Goal: Information Seeking & Learning: Learn about a topic

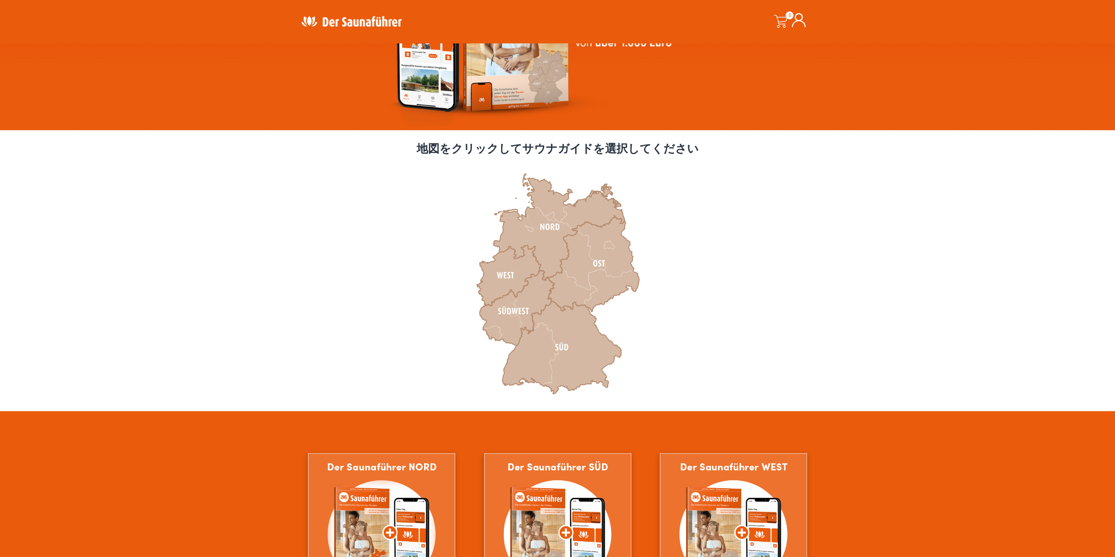
scroll to position [131, 0]
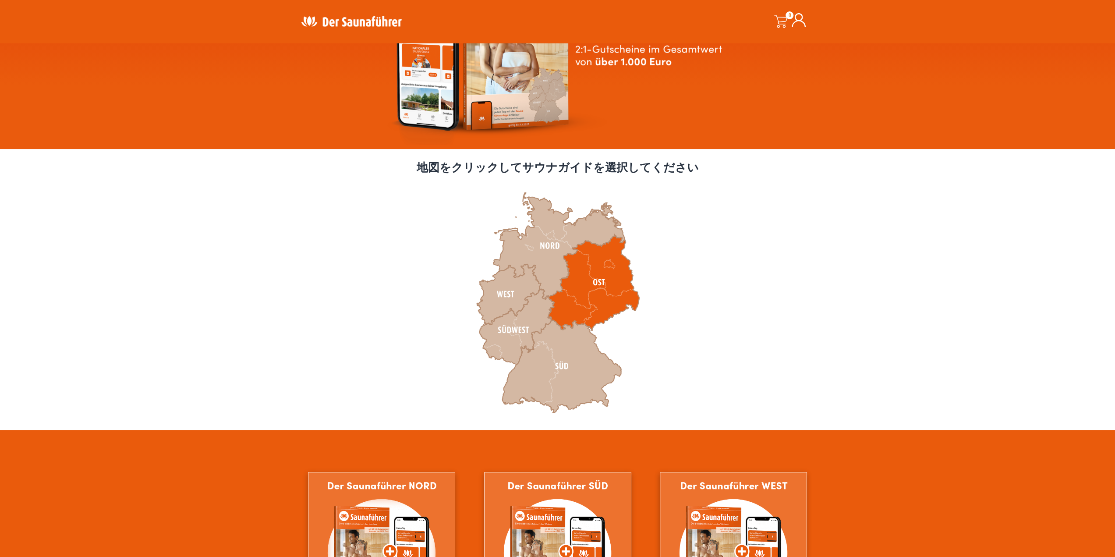
click at [600, 278] on icon at bounding box center [593, 282] width 91 height 96
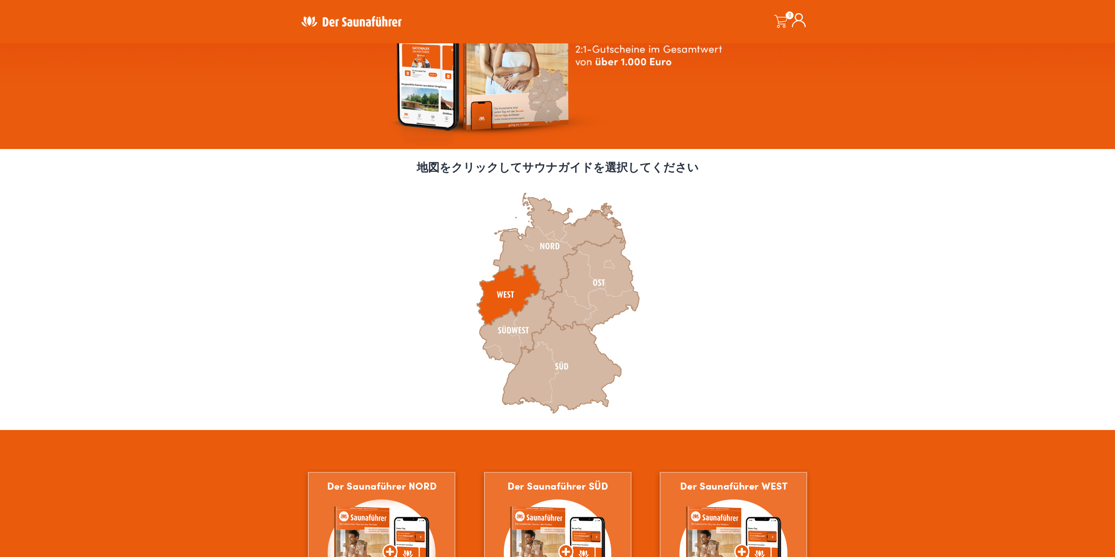
click at [509, 288] on icon at bounding box center [509, 294] width 64 height 60
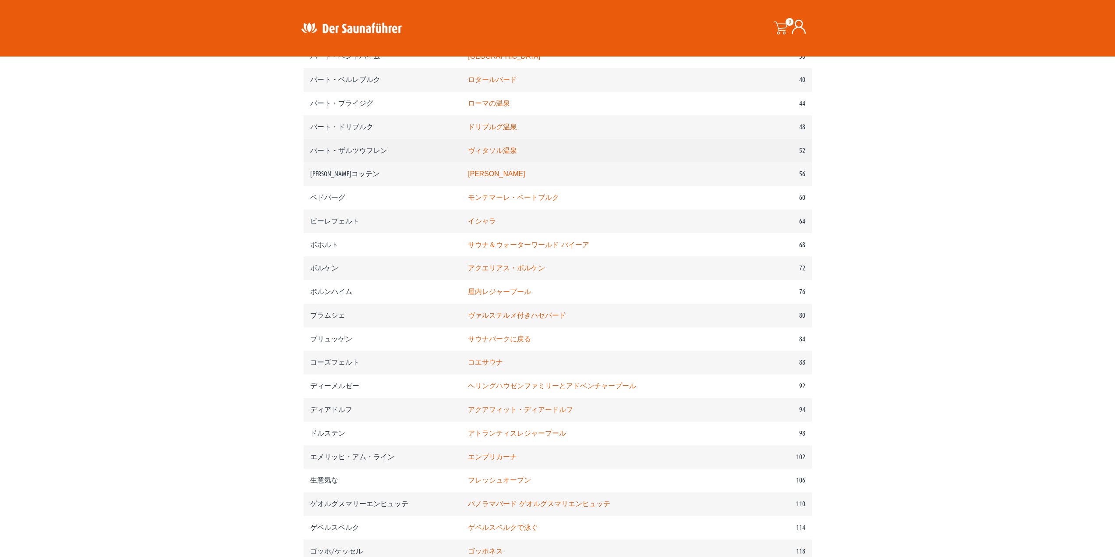
scroll to position [394, 0]
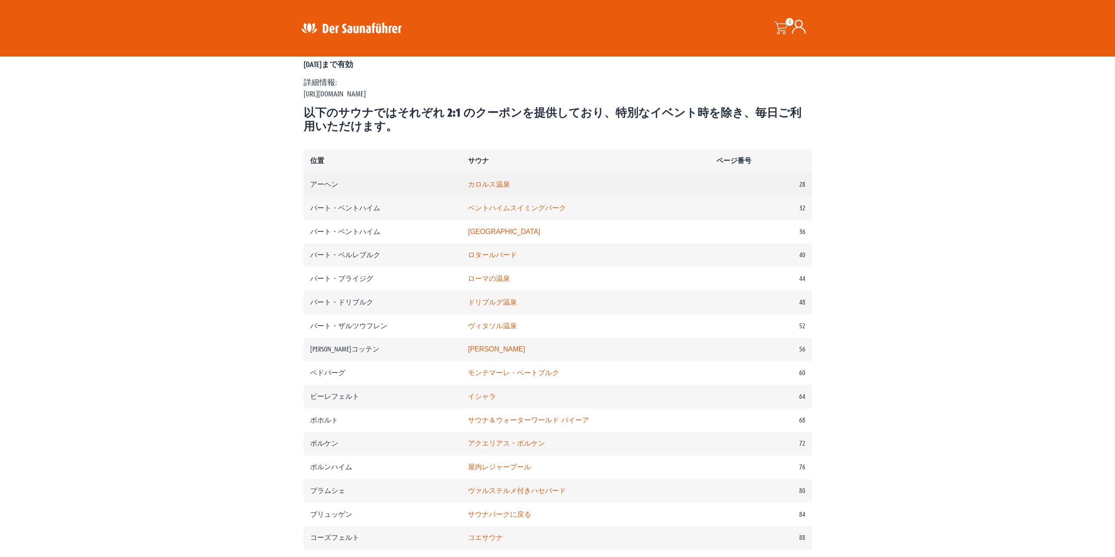
click at [495, 192] on td "カロルス温泉" at bounding box center [586, 185] width 249 height 24
click at [499, 188] on font "カロルス温泉" at bounding box center [489, 184] width 42 height 7
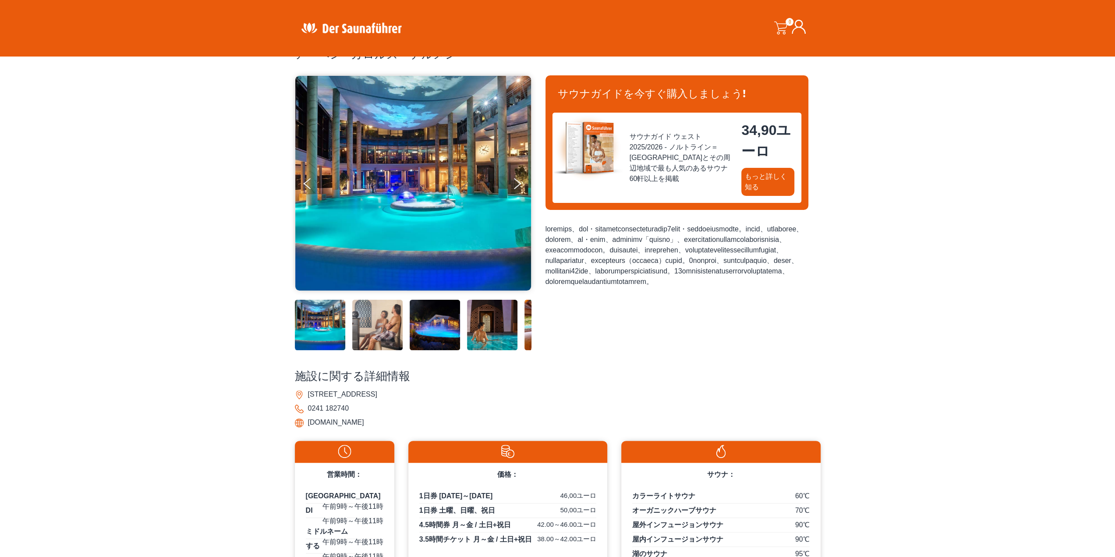
scroll to position [44, 0]
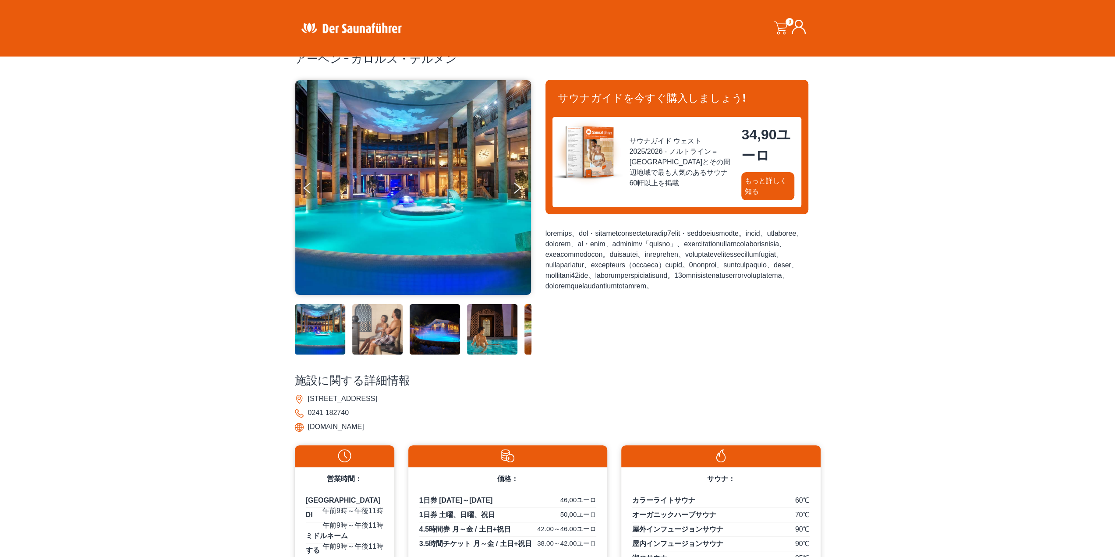
click at [374, 402] on font "Passstraße 79, 52070 アーヘン" at bounding box center [342, 398] width 69 height 7
click at [350, 430] on font "www.carolus-thermen.de" at bounding box center [336, 426] width 56 height 7
drag, startPoint x: 395, startPoint y: 427, endPoint x: 306, endPoint y: 428, distance: 89.4
click at [306, 428] on li "www.carolus-thermen.de" at bounding box center [558, 427] width 526 height 14
copy font "www.carolus-thermen.de"
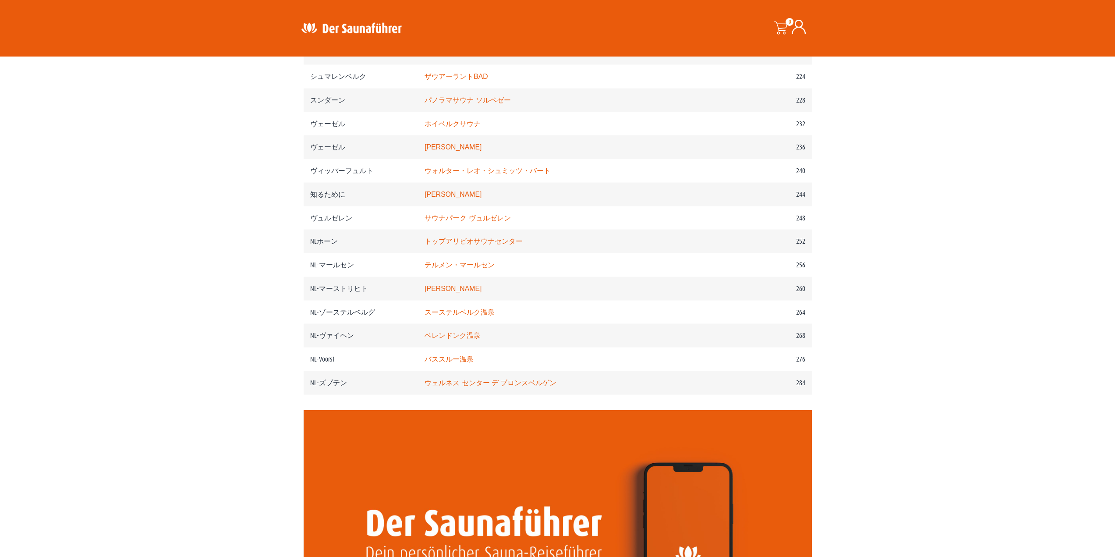
scroll to position [1709, 0]
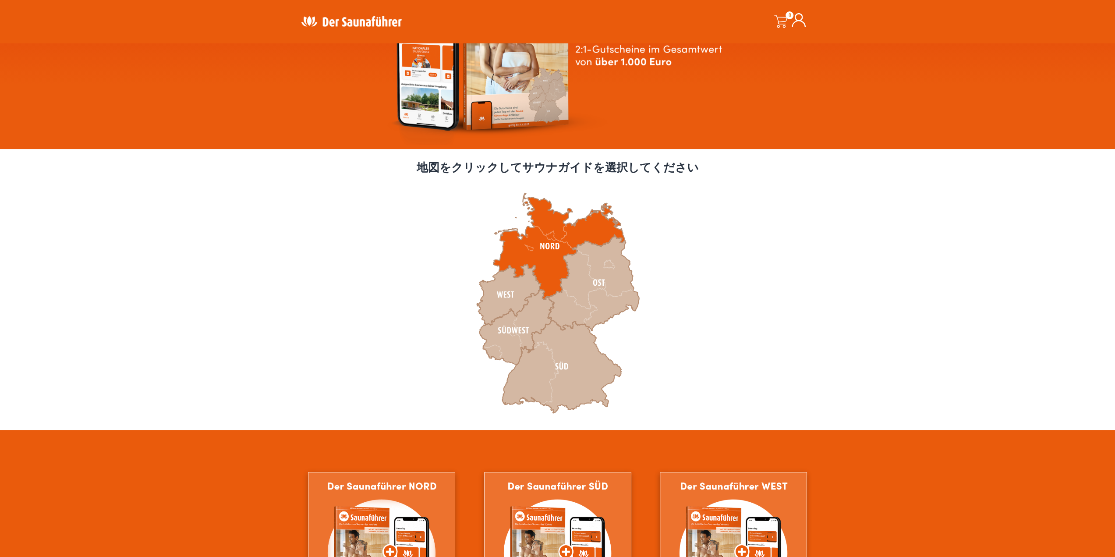
click at [550, 281] on icon at bounding box center [559, 246] width 131 height 107
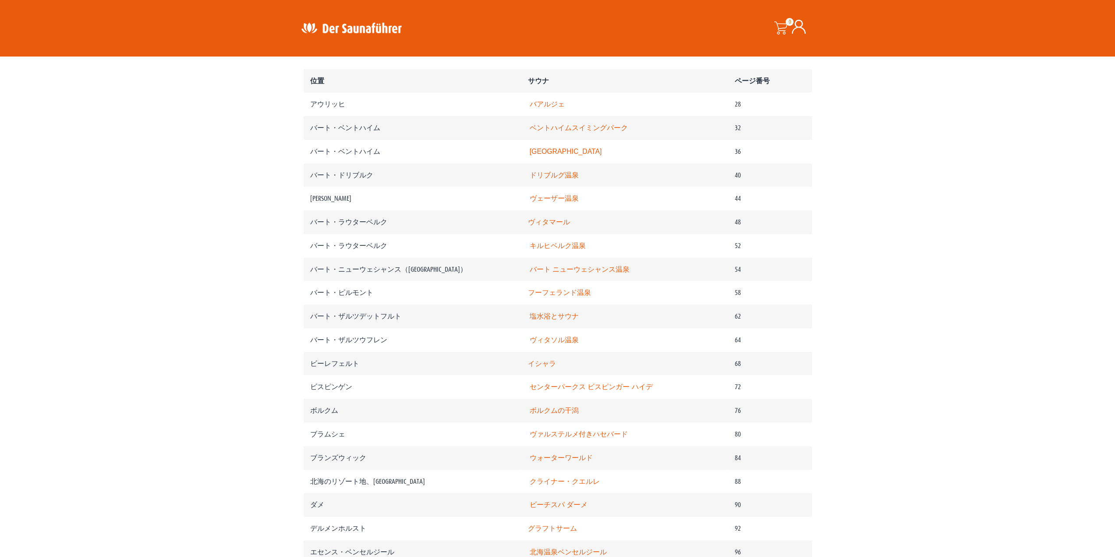
scroll to position [351, 0]
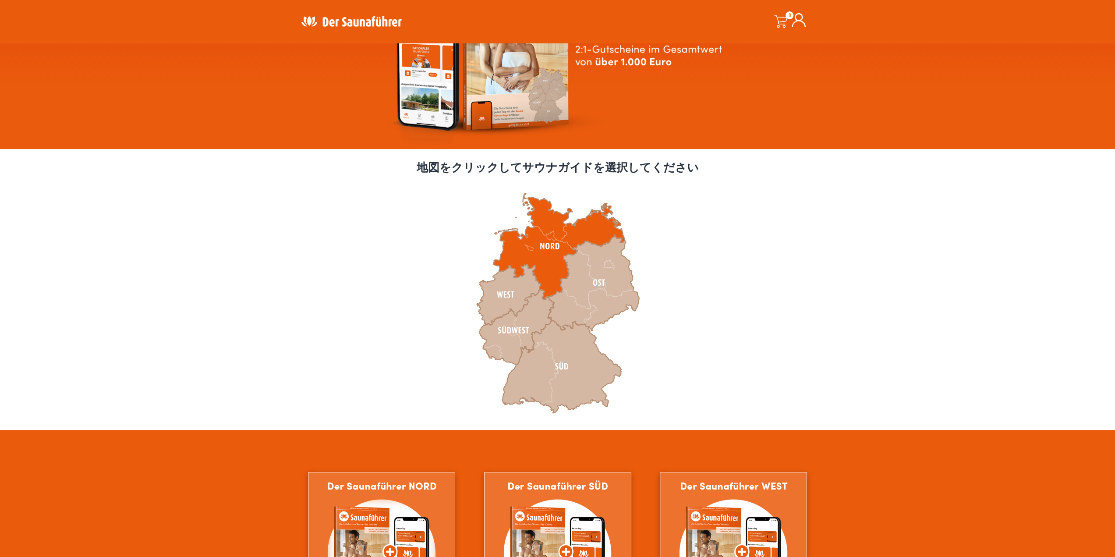
click at [548, 256] on icon at bounding box center [559, 246] width 131 height 107
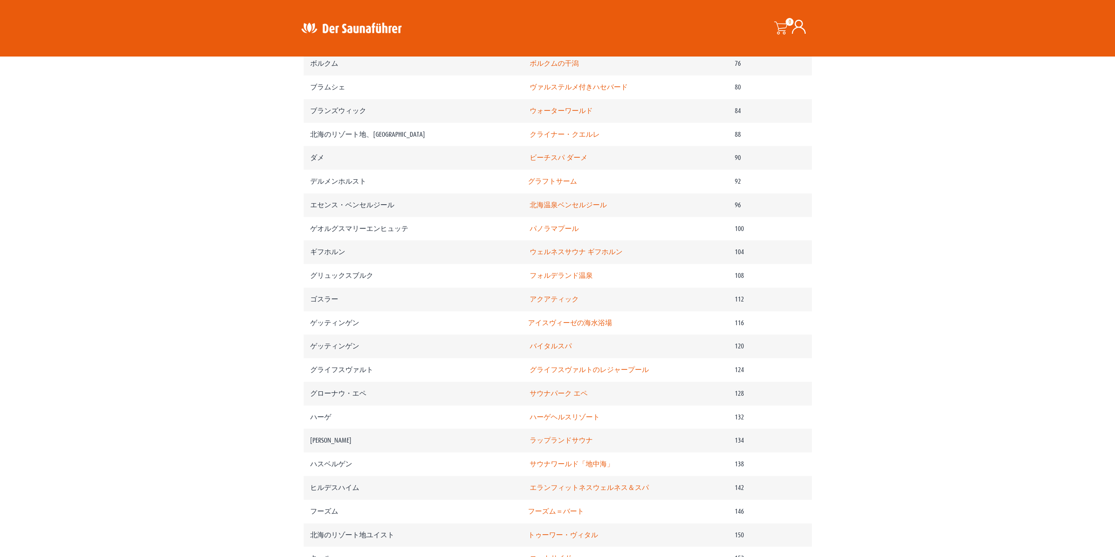
scroll to position [833, 0]
click at [375, 229] on font "ゲオルグスマリーエンヒュッテ" at bounding box center [359, 224] width 98 height 7
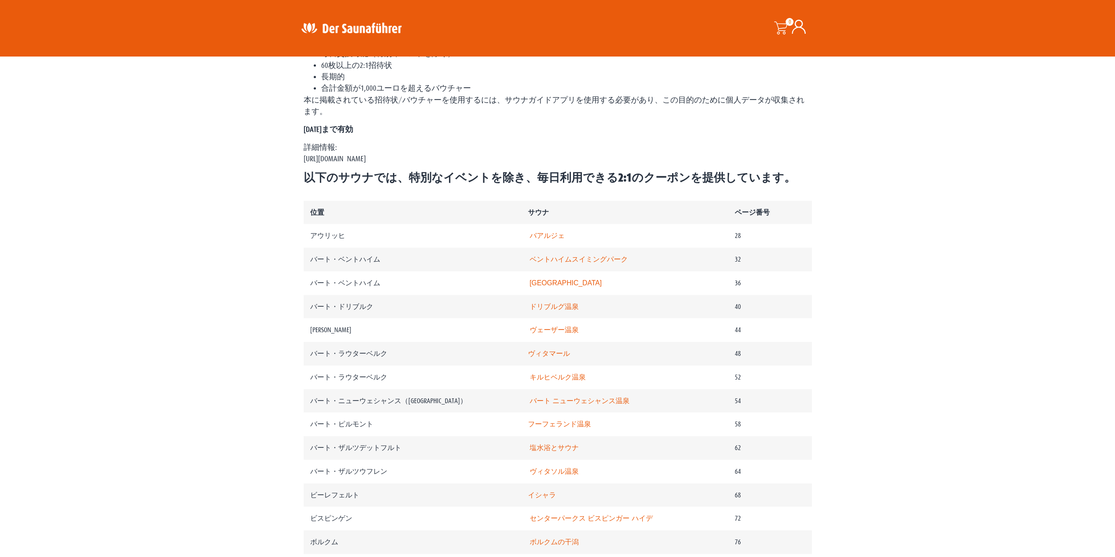
scroll to position [526, 0]
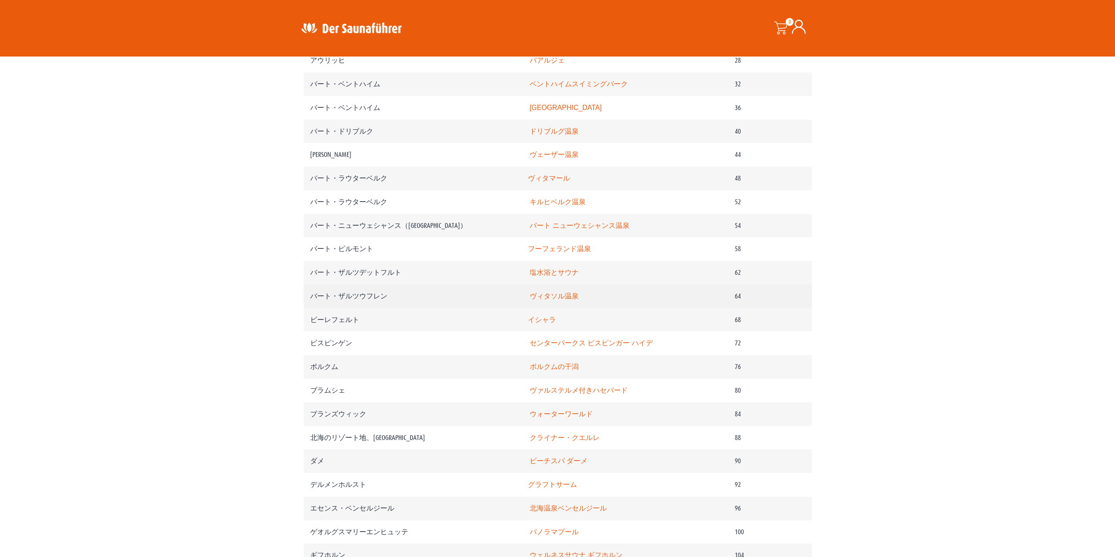
click at [579, 300] on font "ヴィタソル温泉" at bounding box center [554, 295] width 49 height 7
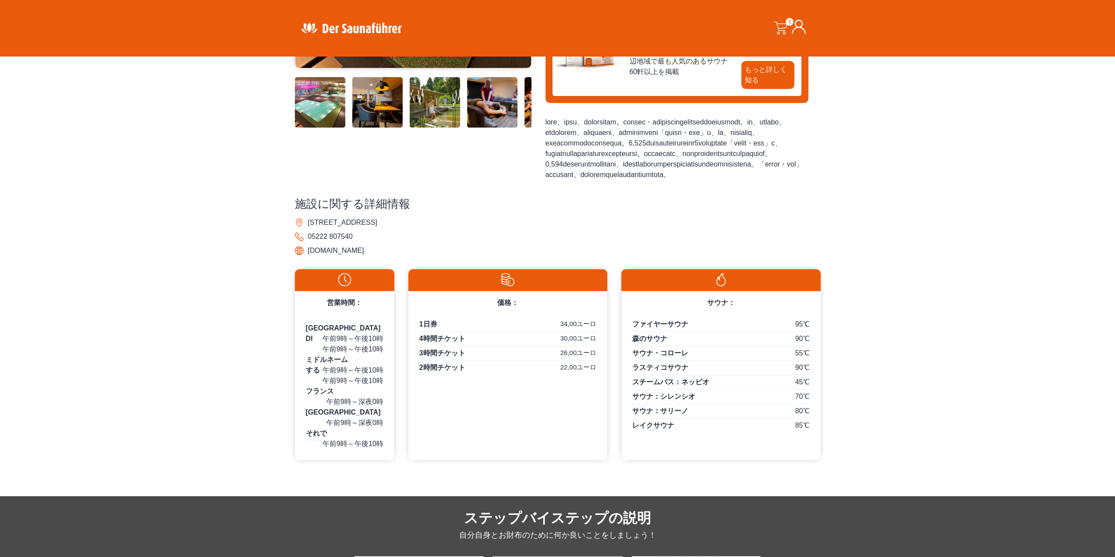
scroll to position [351, 0]
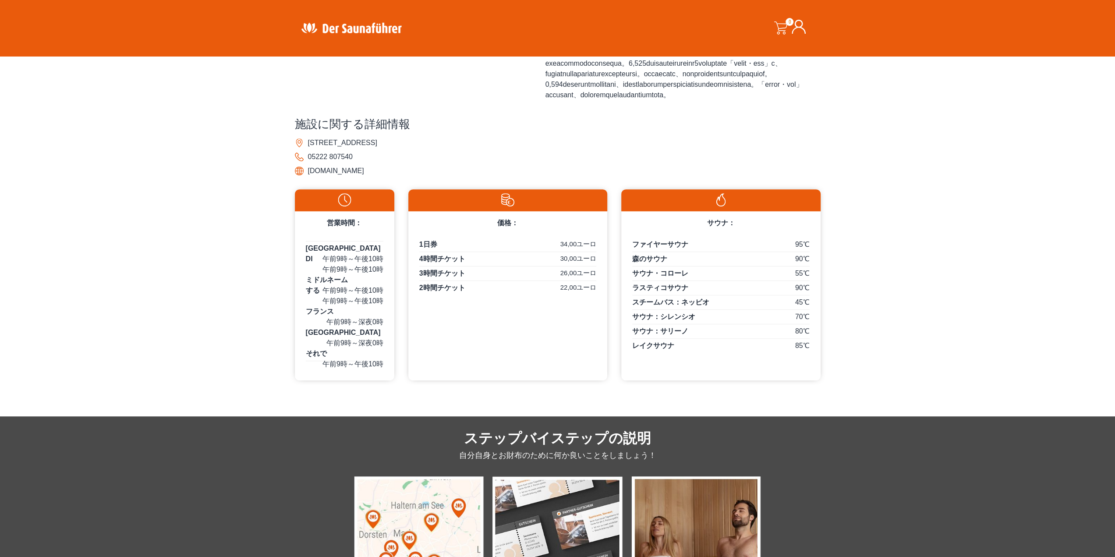
click at [341, 174] on font "www.vitasol.de" at bounding box center [336, 170] width 56 height 7
drag, startPoint x: 360, startPoint y: 194, endPoint x: 309, endPoint y: 198, distance: 50.6
click at [309, 178] on li "www.vitasol.de" at bounding box center [558, 171] width 526 height 14
copy font "www.vitasol.de"
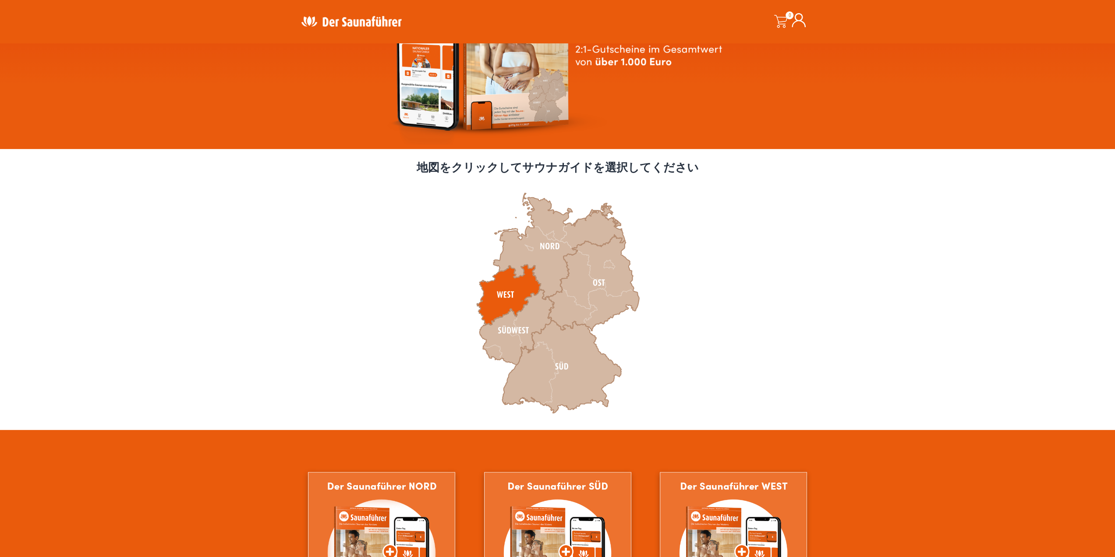
click at [518, 285] on icon at bounding box center [509, 294] width 64 height 60
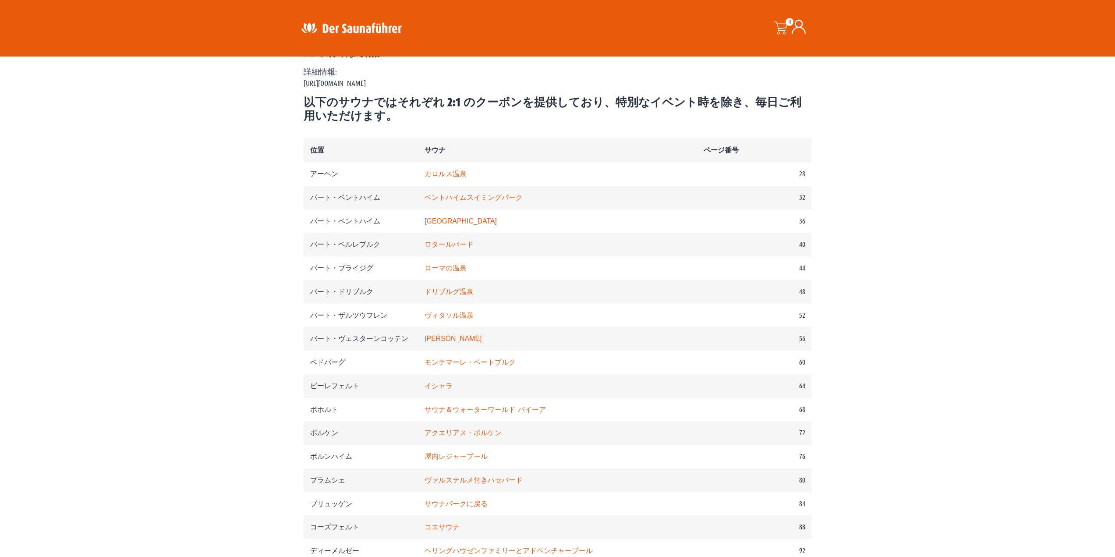
scroll to position [438, 0]
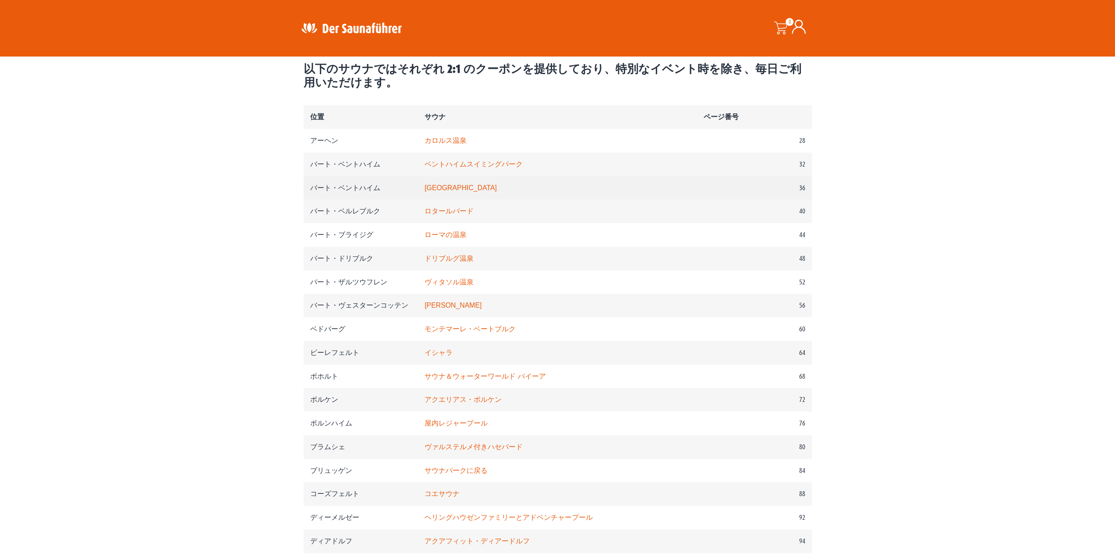
click at [518, 195] on td "[GEOGRAPHIC_DATA]" at bounding box center [557, 188] width 279 height 24
click at [497, 190] on font "[GEOGRAPHIC_DATA]" at bounding box center [461, 187] width 72 height 7
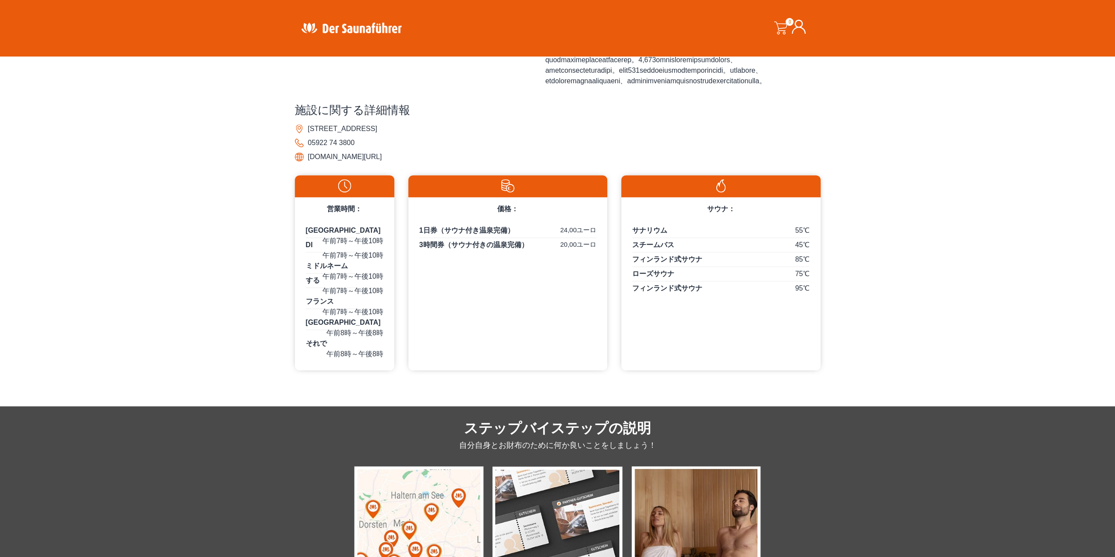
scroll to position [351, 0]
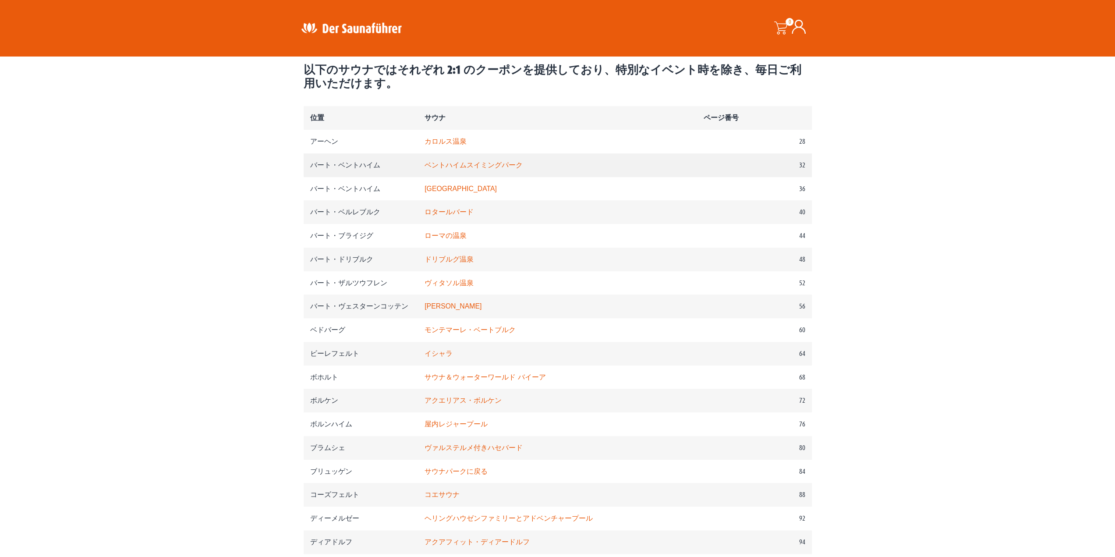
scroll to position [438, 0]
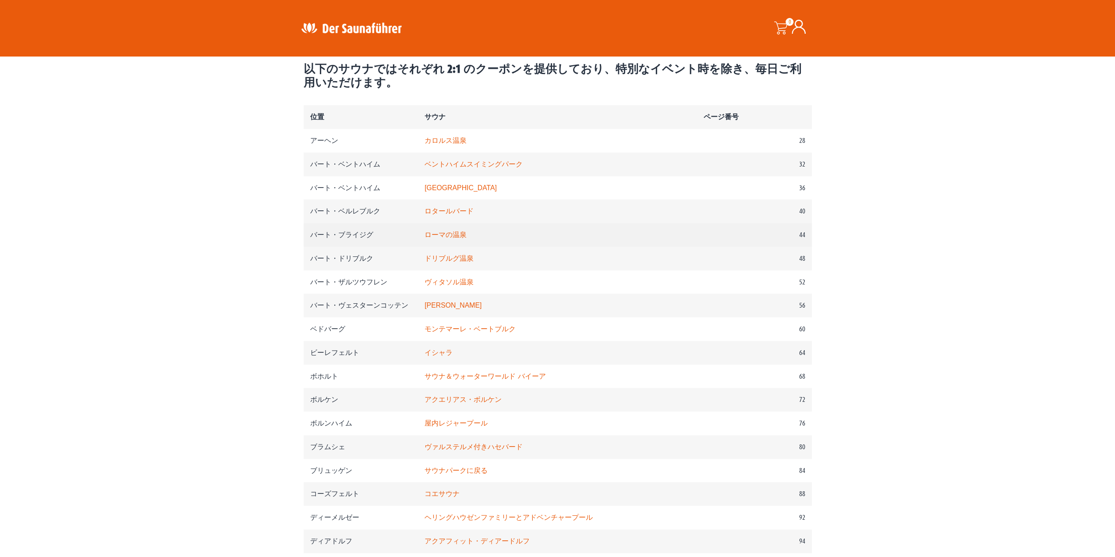
click at [467, 238] on font "ローマの温泉" at bounding box center [446, 234] width 42 height 7
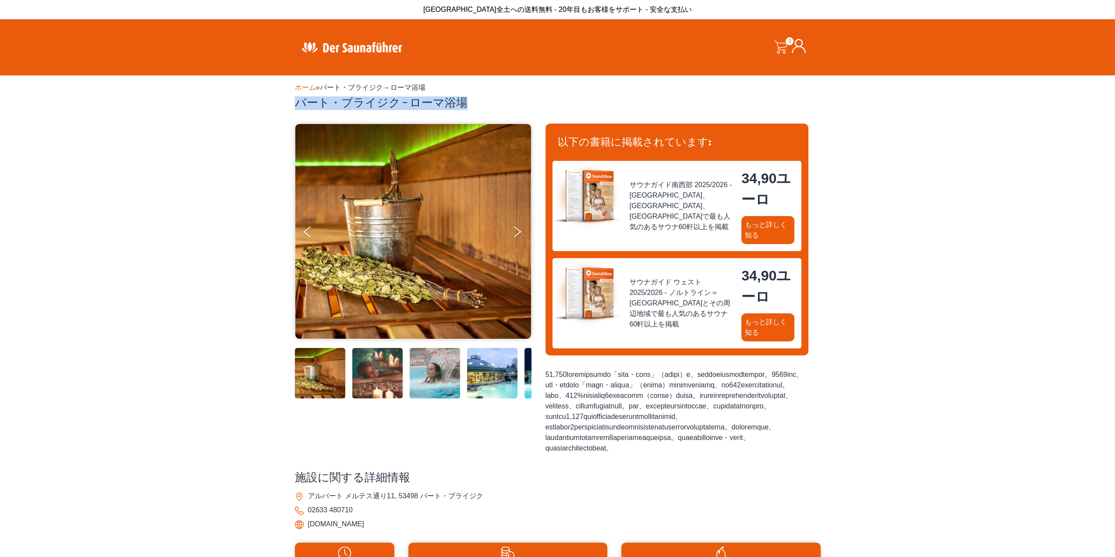
drag, startPoint x: 458, startPoint y: 105, endPoint x: 294, endPoint y: 107, distance: 163.9
click at [294, 107] on div "ホーム » バート・ブライジク – ローマ浴場 バート・ブライジク – ローマ浴場" at bounding box center [557, 413] width 1115 height 676
copy font "バート・ブライジク – ローマ浴場"
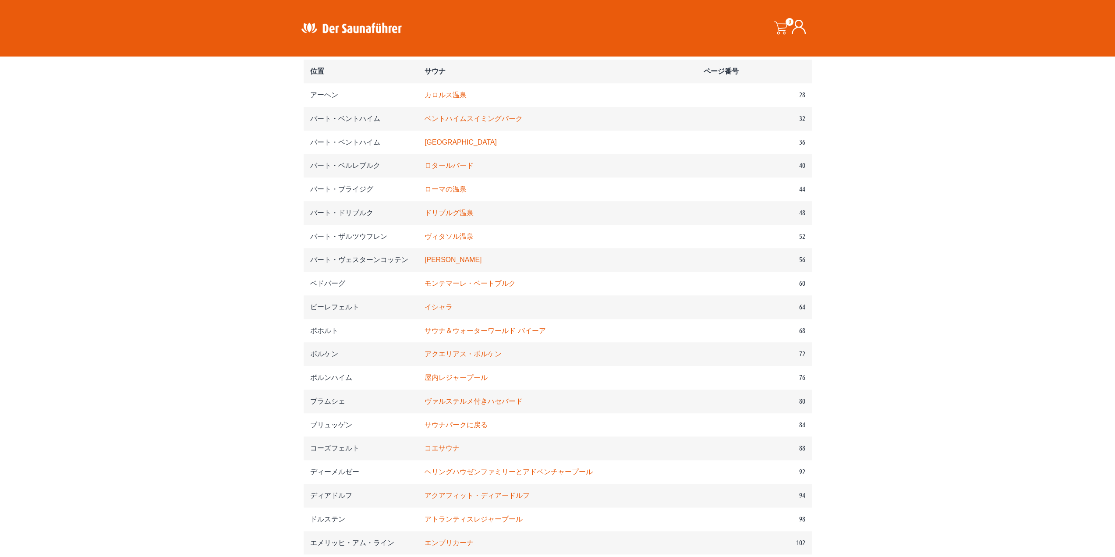
scroll to position [614, 0]
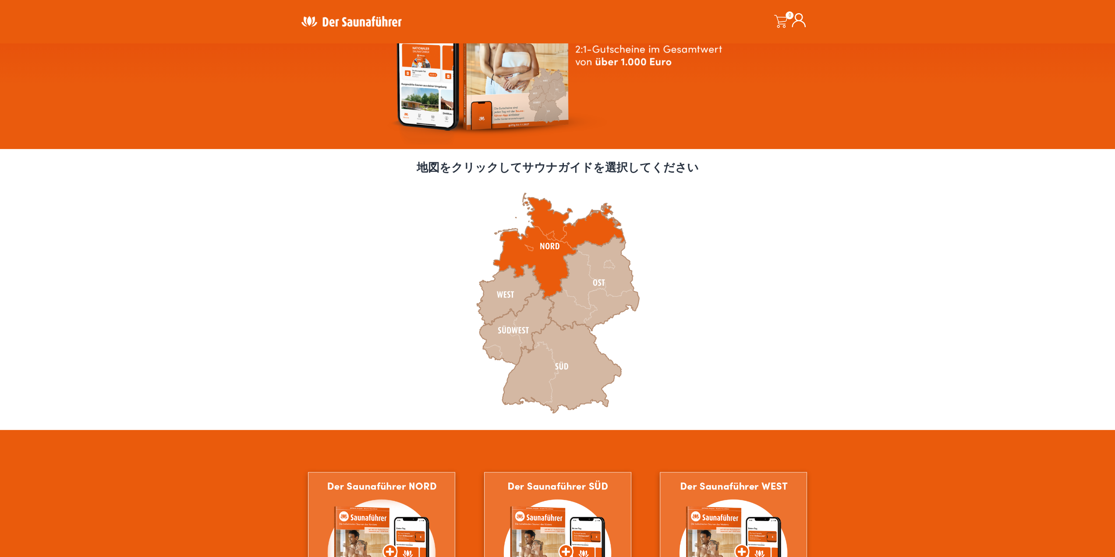
click at [543, 259] on icon at bounding box center [559, 246] width 131 height 107
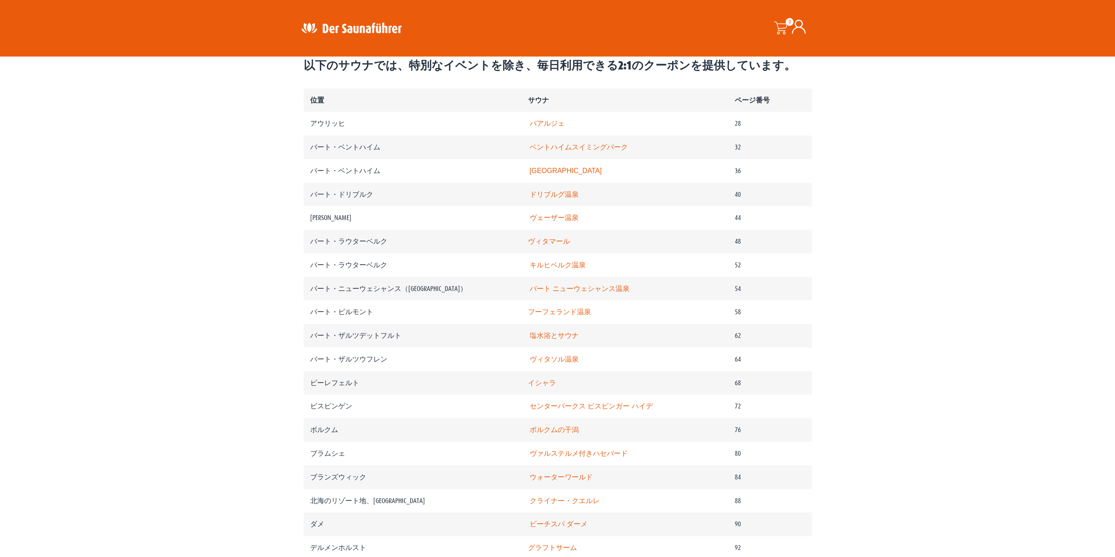
scroll to position [482, 0]
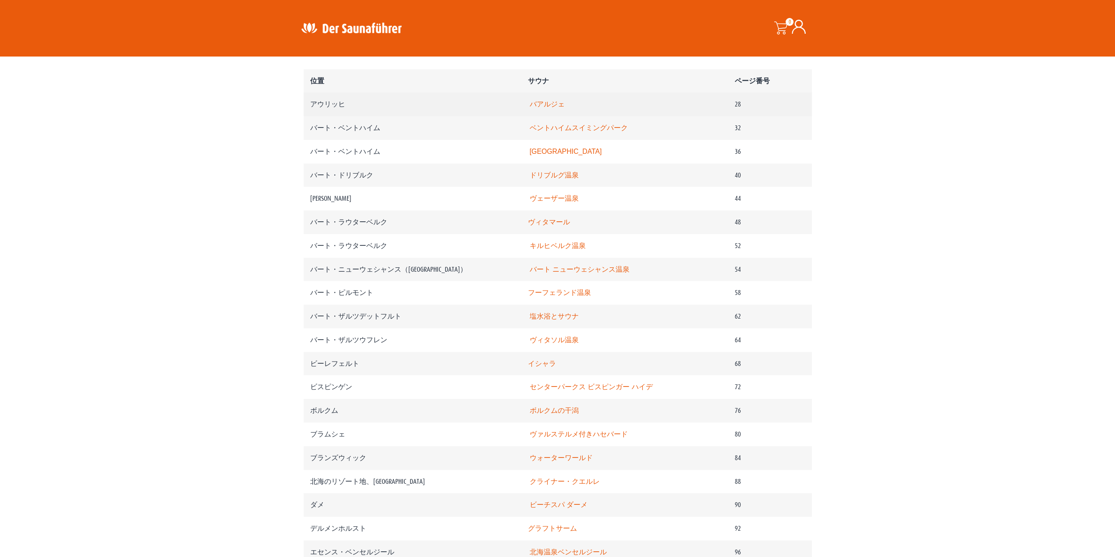
click at [565, 106] on font "バアルジェ" at bounding box center [547, 103] width 35 height 7
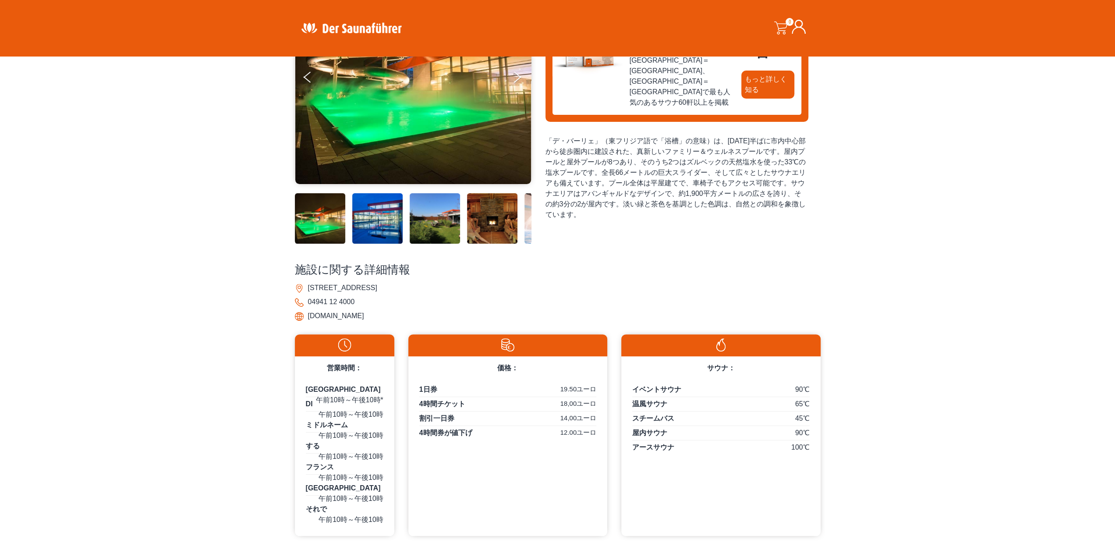
scroll to position [219, 0]
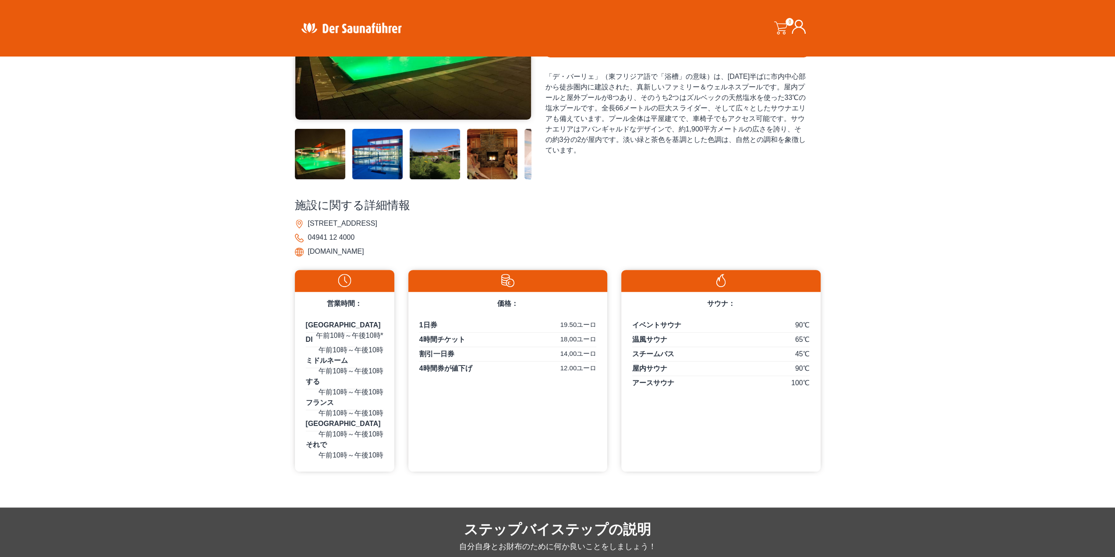
drag, startPoint x: 401, startPoint y: 220, endPoint x: 309, endPoint y: 227, distance: 93.1
click at [309, 227] on li "Am Ellernfeld 2, 26603 Aurich" at bounding box center [558, 224] width 526 height 14
copy font "Am Ellernfeld 2, 26603 Aurich"
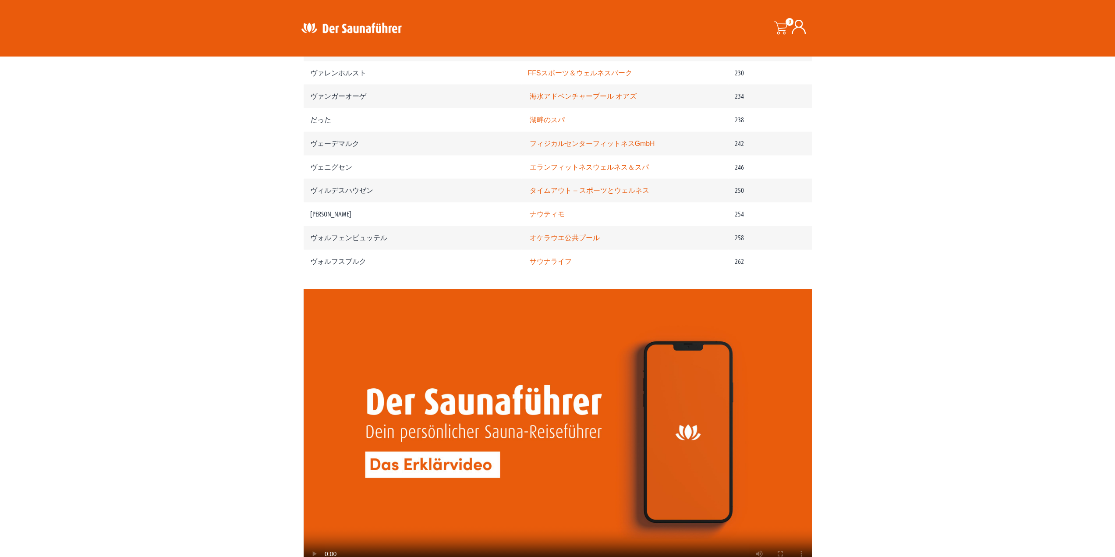
scroll to position [1885, 0]
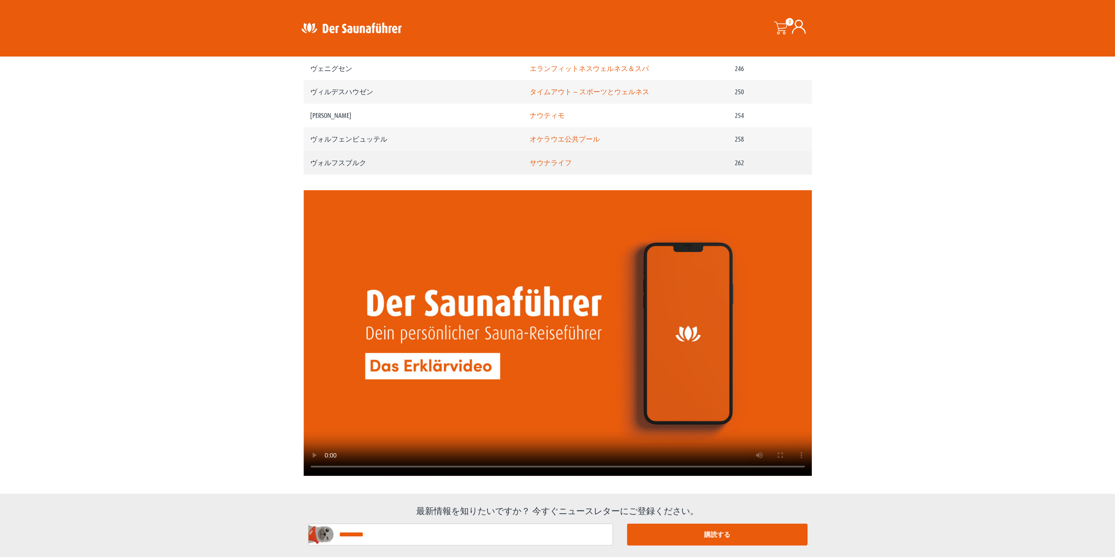
click at [572, 167] on font "サウナライフ" at bounding box center [551, 162] width 42 height 7
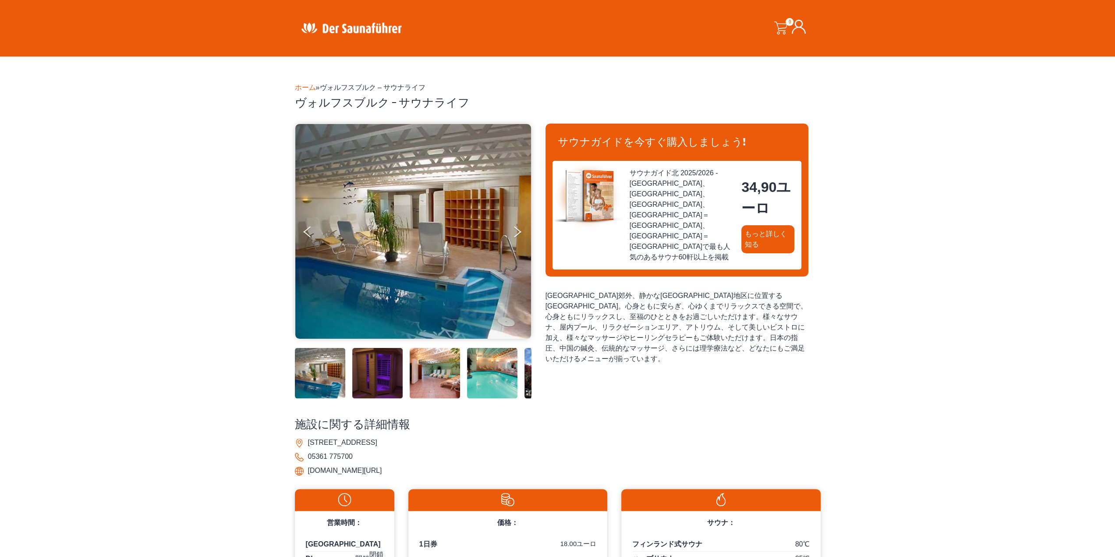
scroll to position [219, 0]
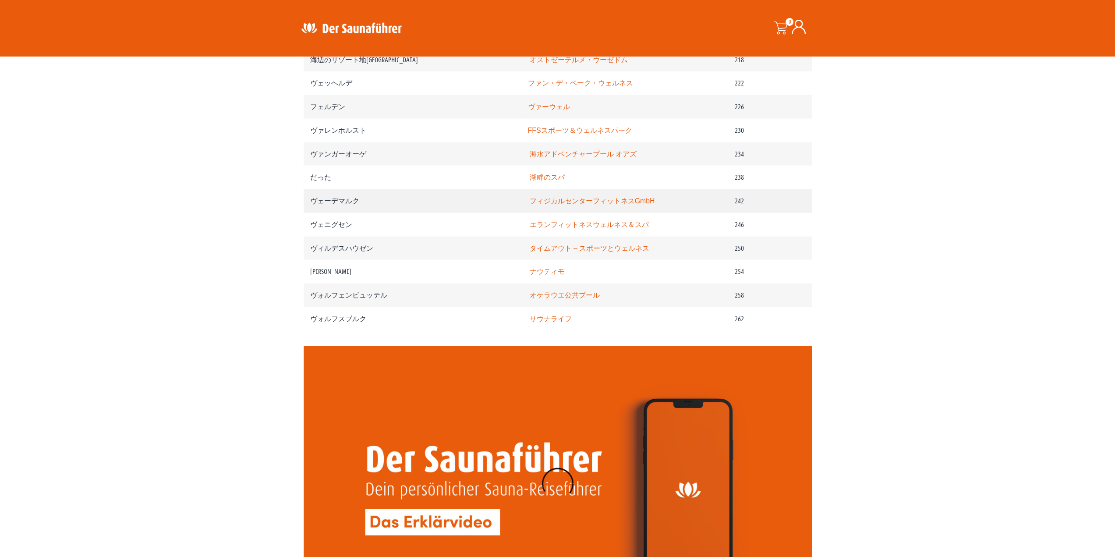
scroll to position [1689, 0]
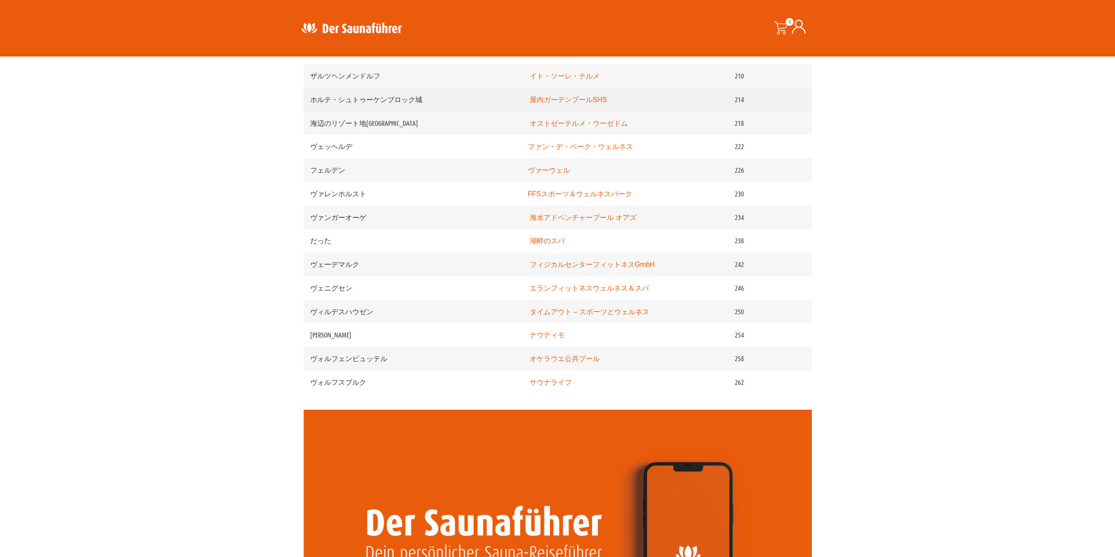
click at [607, 103] on font "屋内ガーデンプールSHS" at bounding box center [569, 99] width 78 height 7
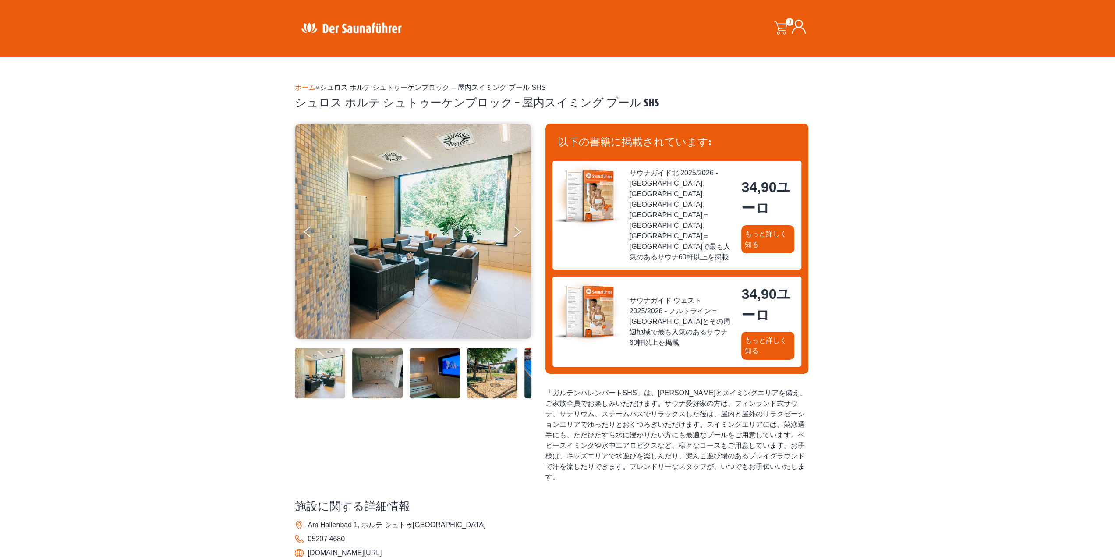
scroll to position [175, 0]
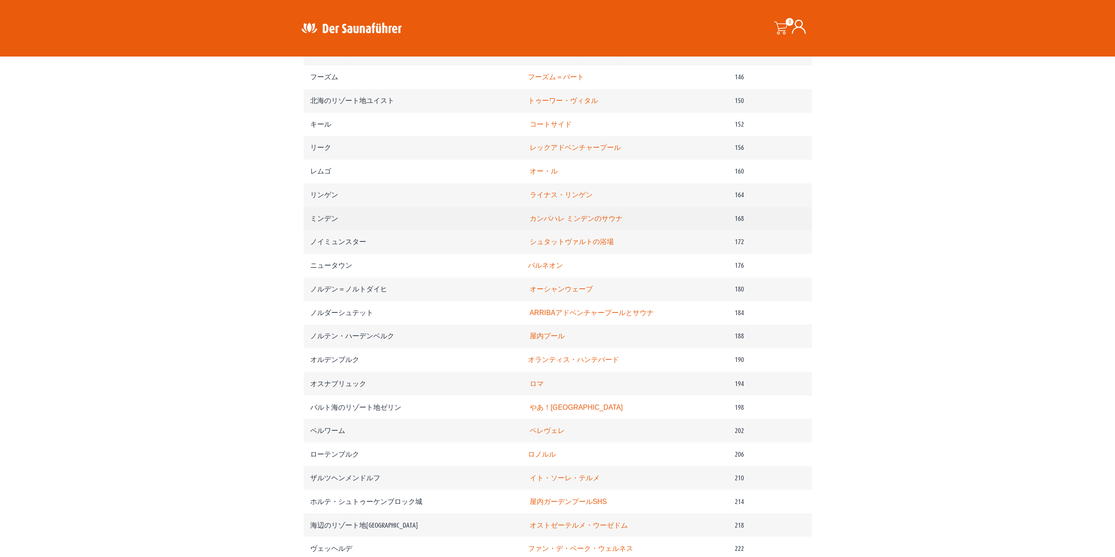
scroll to position [1262, 0]
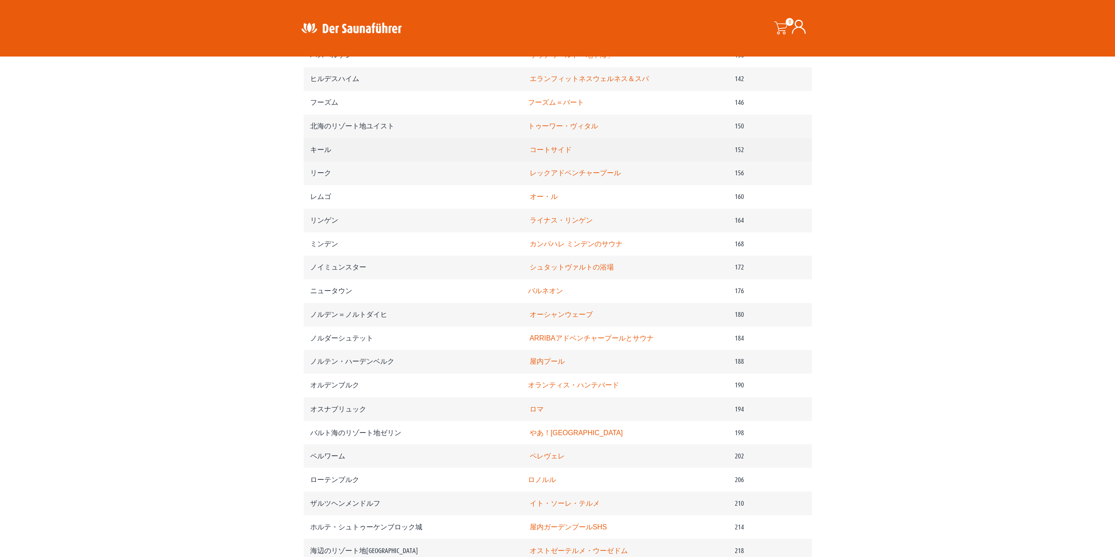
click at [572, 153] on font "コートサイド" at bounding box center [551, 149] width 42 height 7
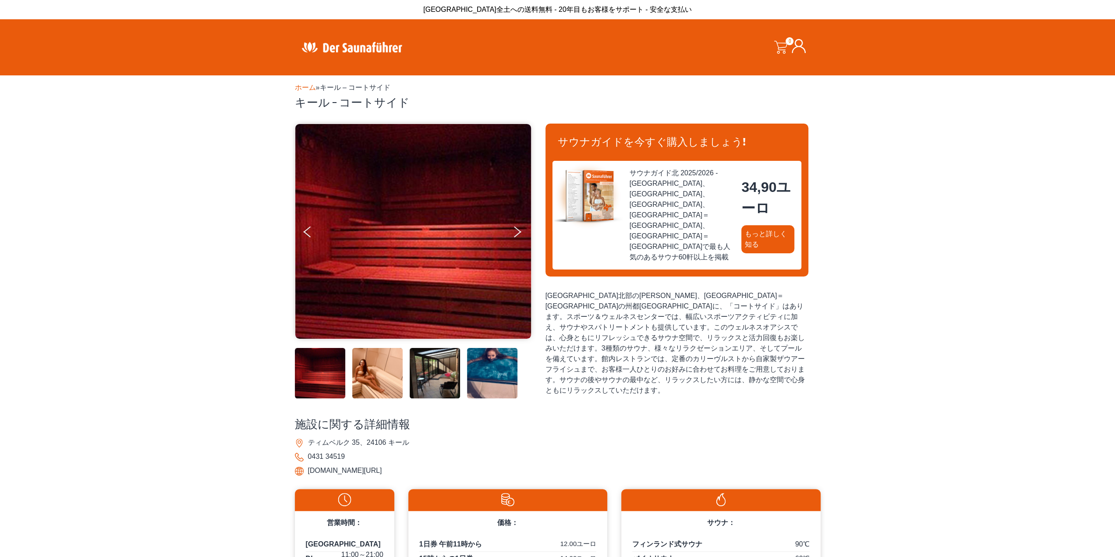
scroll to position [219, 0]
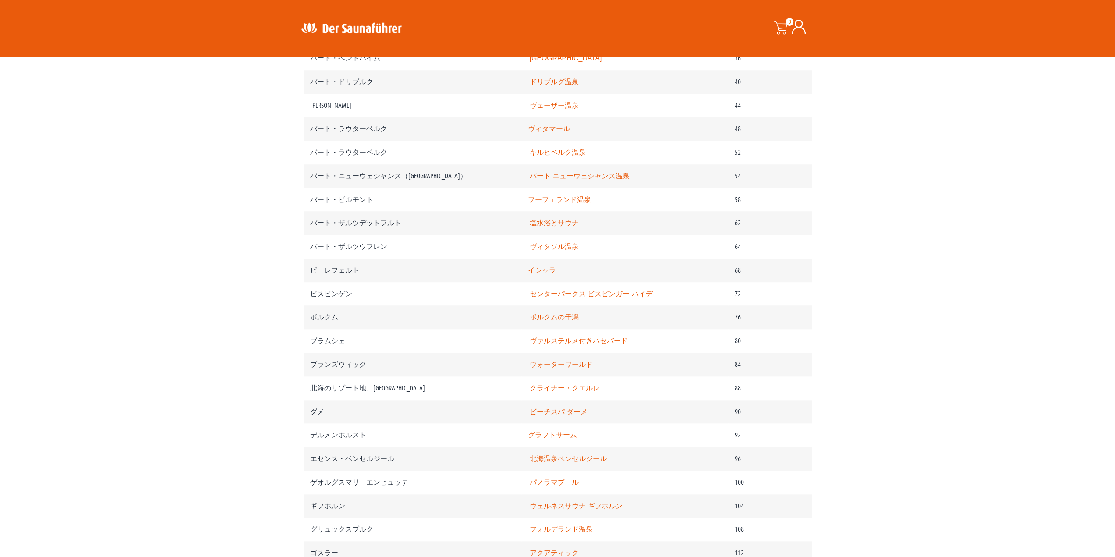
scroll to position [517, 0]
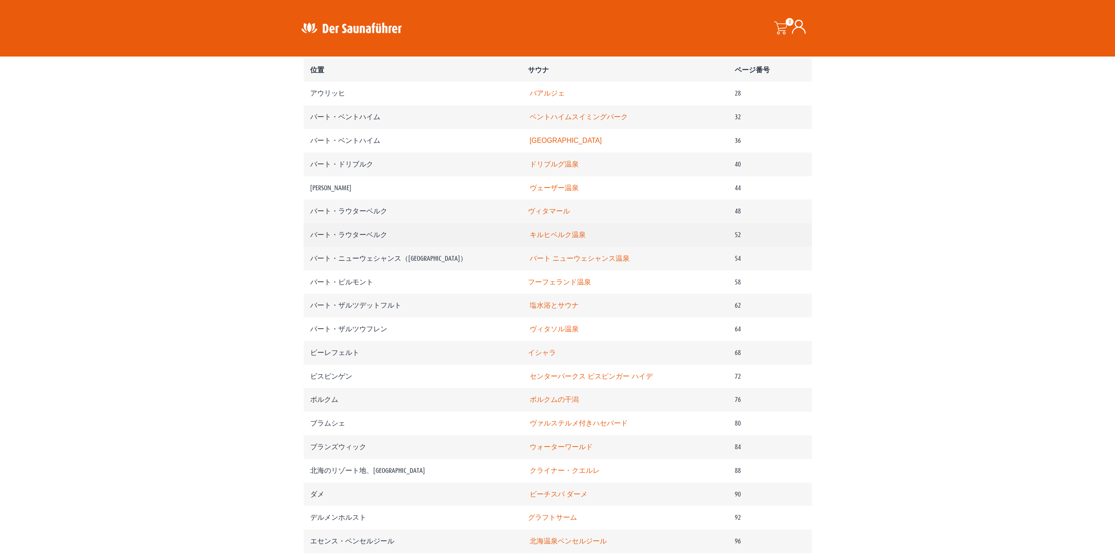
click at [586, 237] on font "キルヒベルク温泉" at bounding box center [558, 234] width 56 height 7
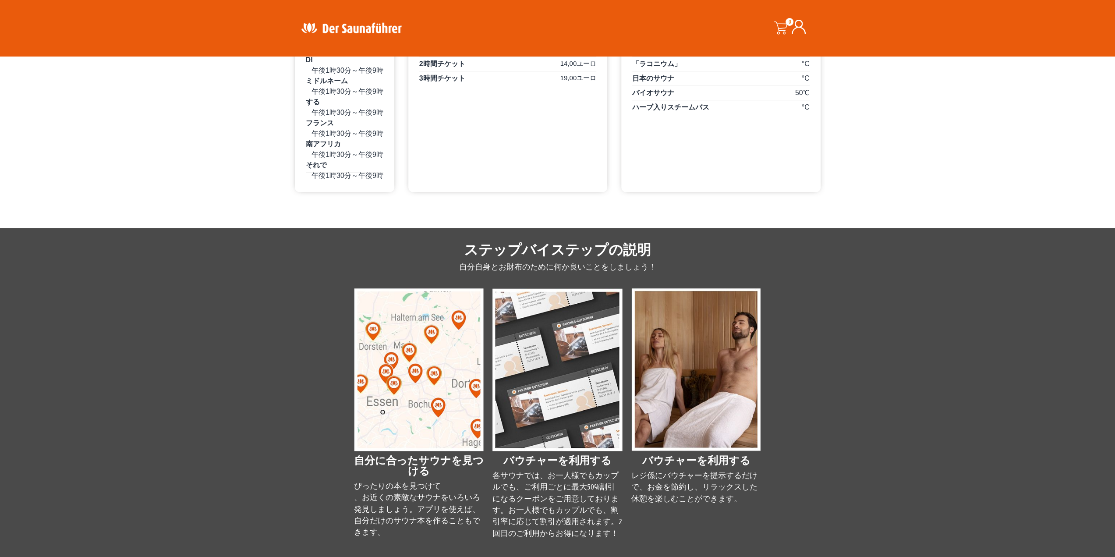
scroll to position [570, 0]
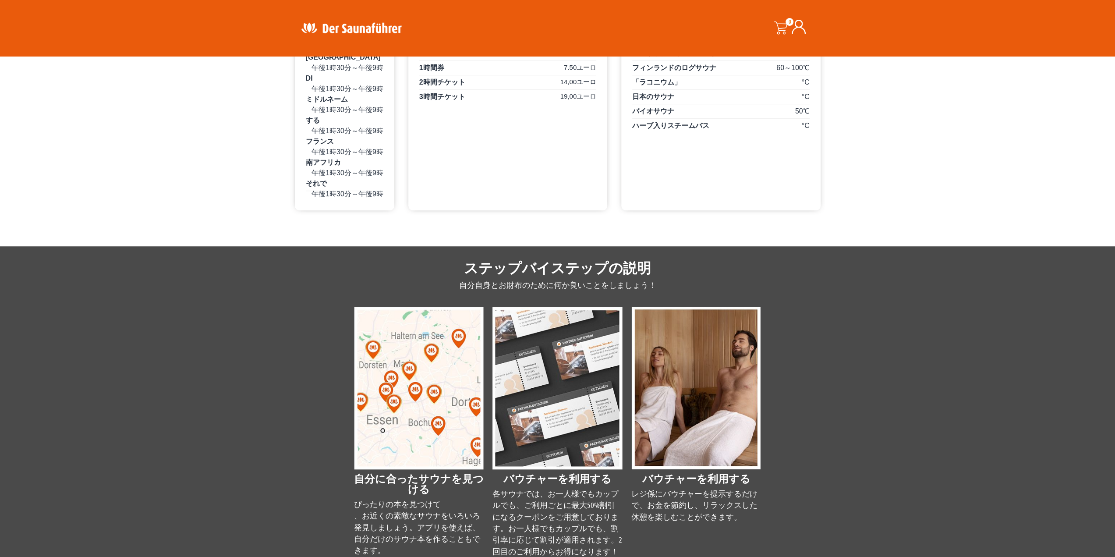
click at [447, 387] on img at bounding box center [419, 388] width 130 height 163
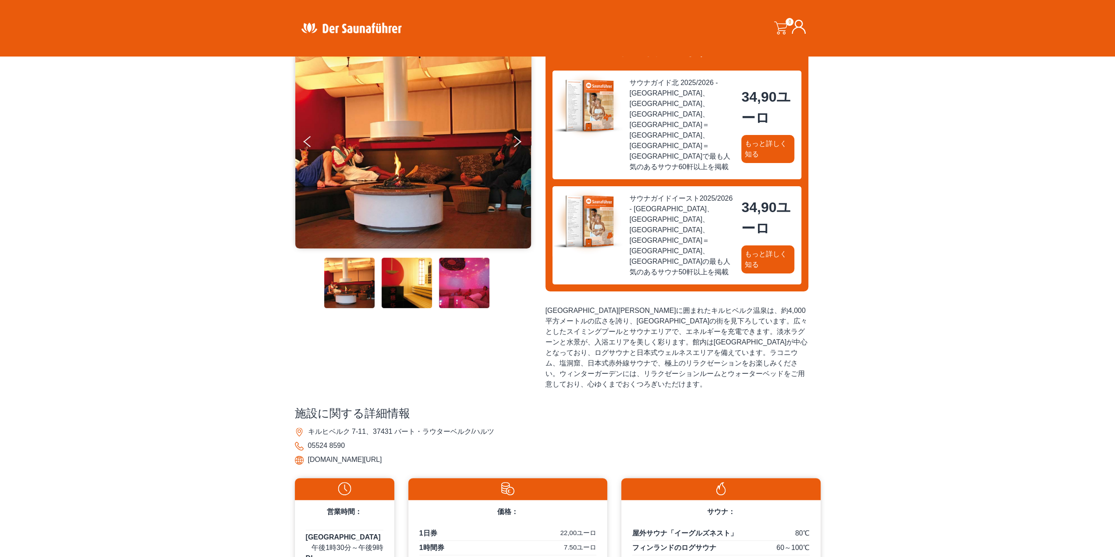
scroll to position [88, 0]
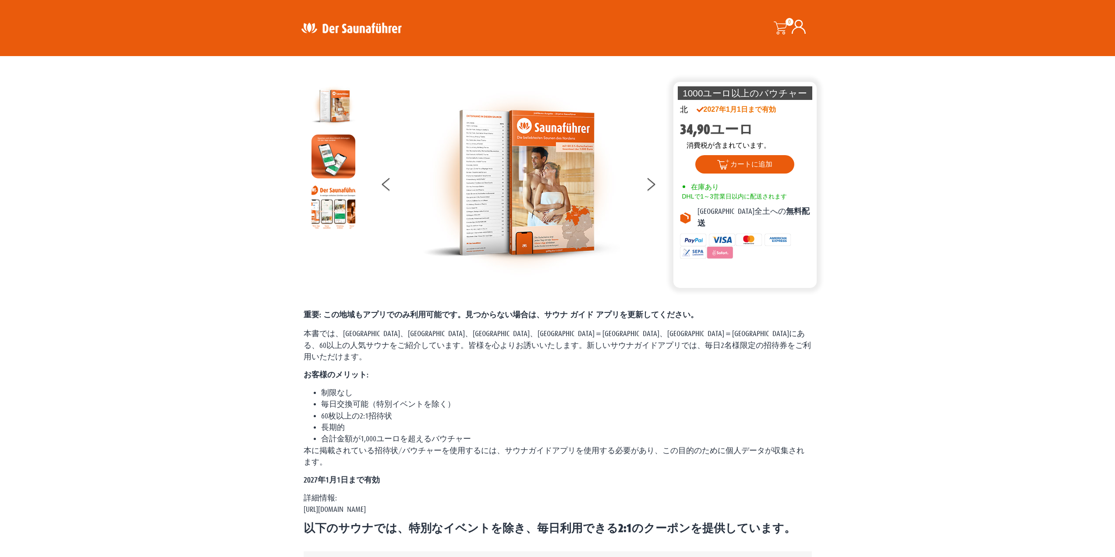
scroll to position [505, 0]
